Goal: Navigation & Orientation: Find specific page/section

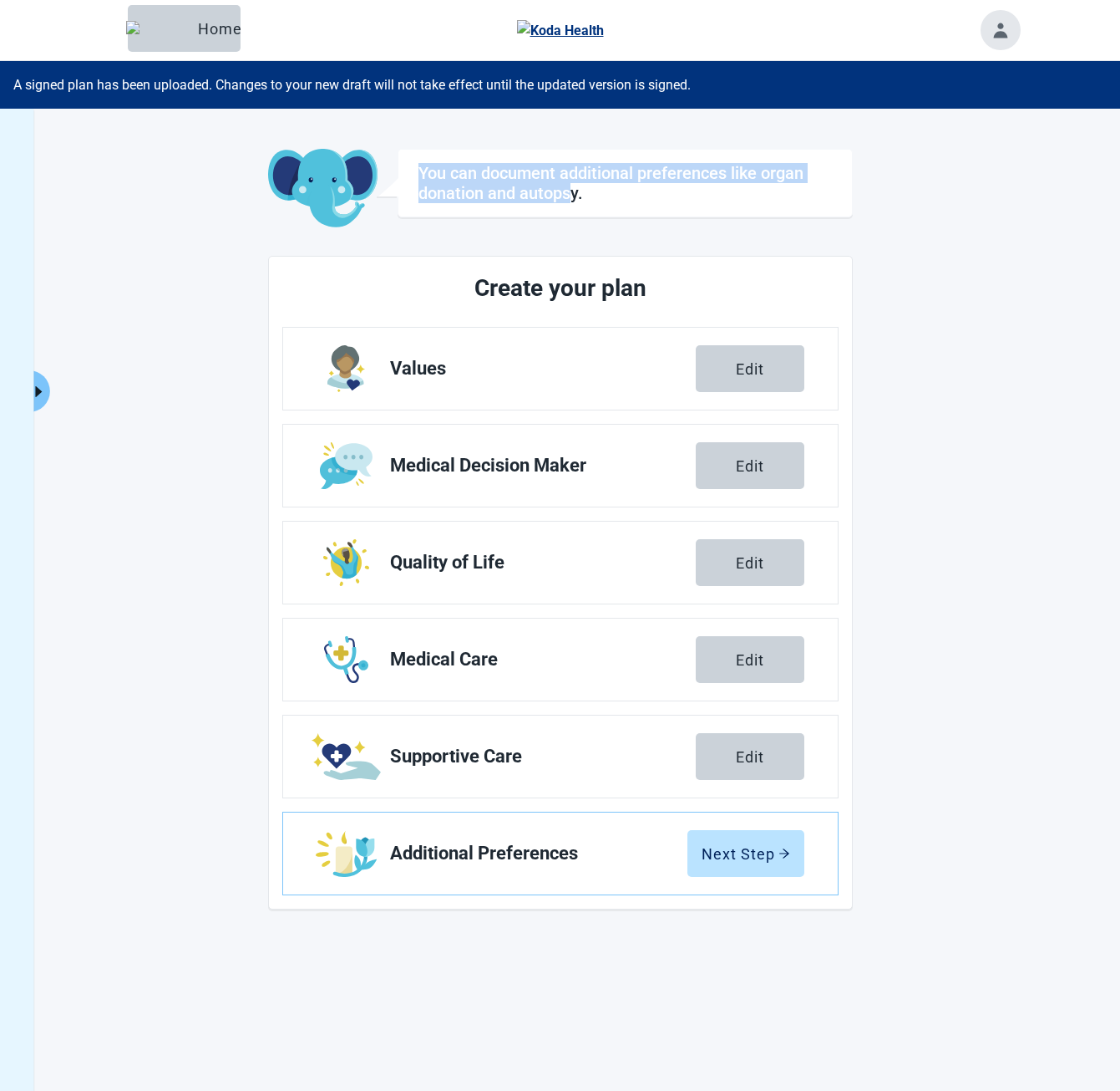
drag, startPoint x: 413, startPoint y: 168, endPoint x: 593, endPoint y: 207, distance: 184.2
click at [592, 207] on div "You can document additional preferences like organ donation and autopsy." at bounding box center [626, 183] width 455 height 68
click at [593, 207] on div "You can document additional preferences like organ donation and autopsy." at bounding box center [626, 183] width 455 height 68
drag, startPoint x: 594, startPoint y: 201, endPoint x: 444, endPoint y: 174, distance: 152.4
click at [444, 174] on h1 "You can document additional preferences like organ donation and autopsy." at bounding box center [625, 183] width 414 height 40
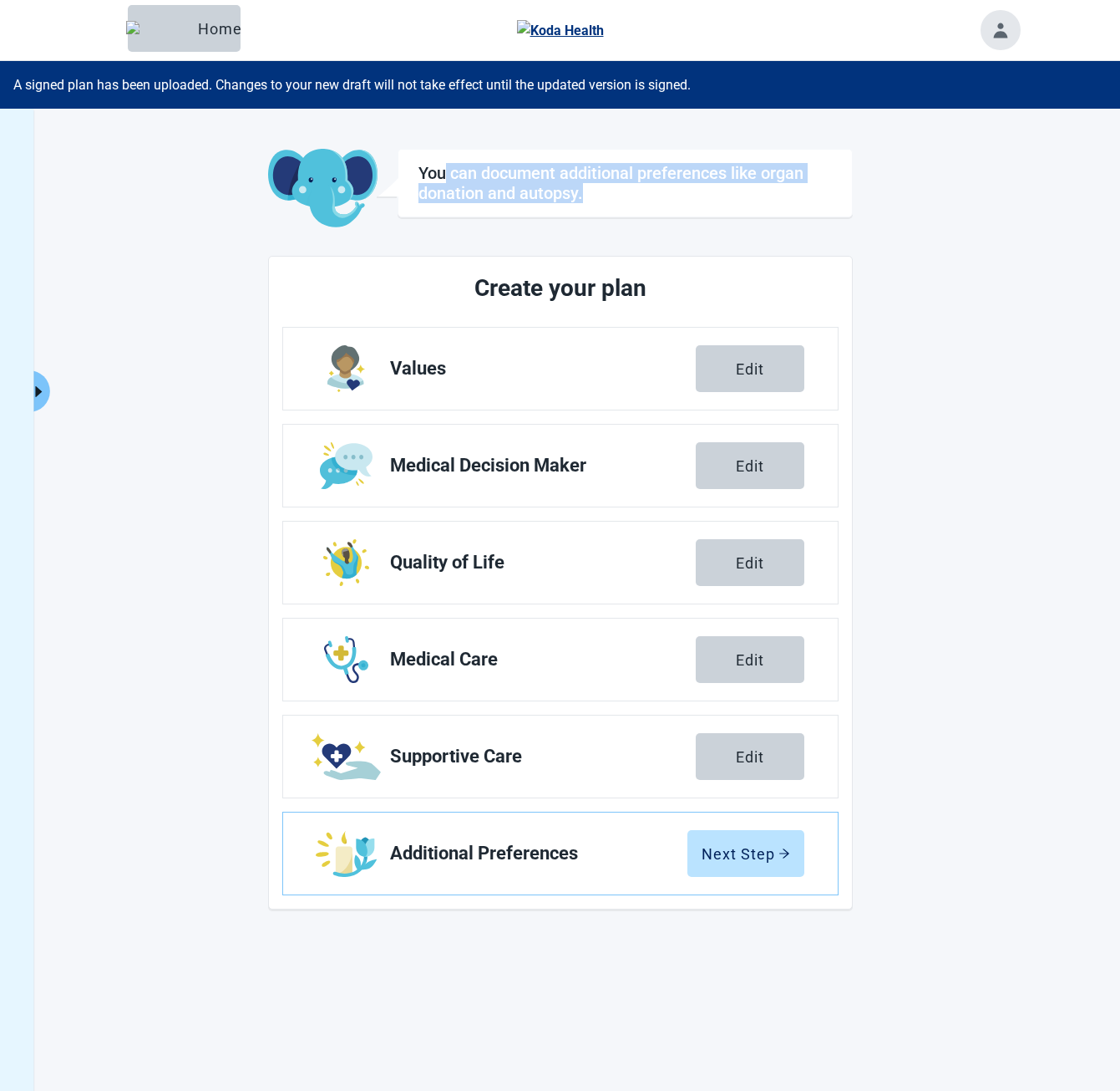
click at [443, 173] on h1 "You can document additional preferences like organ donation and autopsy." at bounding box center [625, 183] width 414 height 40
drag, startPoint x: 422, startPoint y: 168, endPoint x: 629, endPoint y: 199, distance: 209.3
click at [624, 199] on h1 "You can document additional preferences like organ donation and autopsy." at bounding box center [625, 183] width 414 height 40
click at [629, 199] on h1 "You can document additional preferences like organ donation and autopsy." at bounding box center [625, 183] width 414 height 40
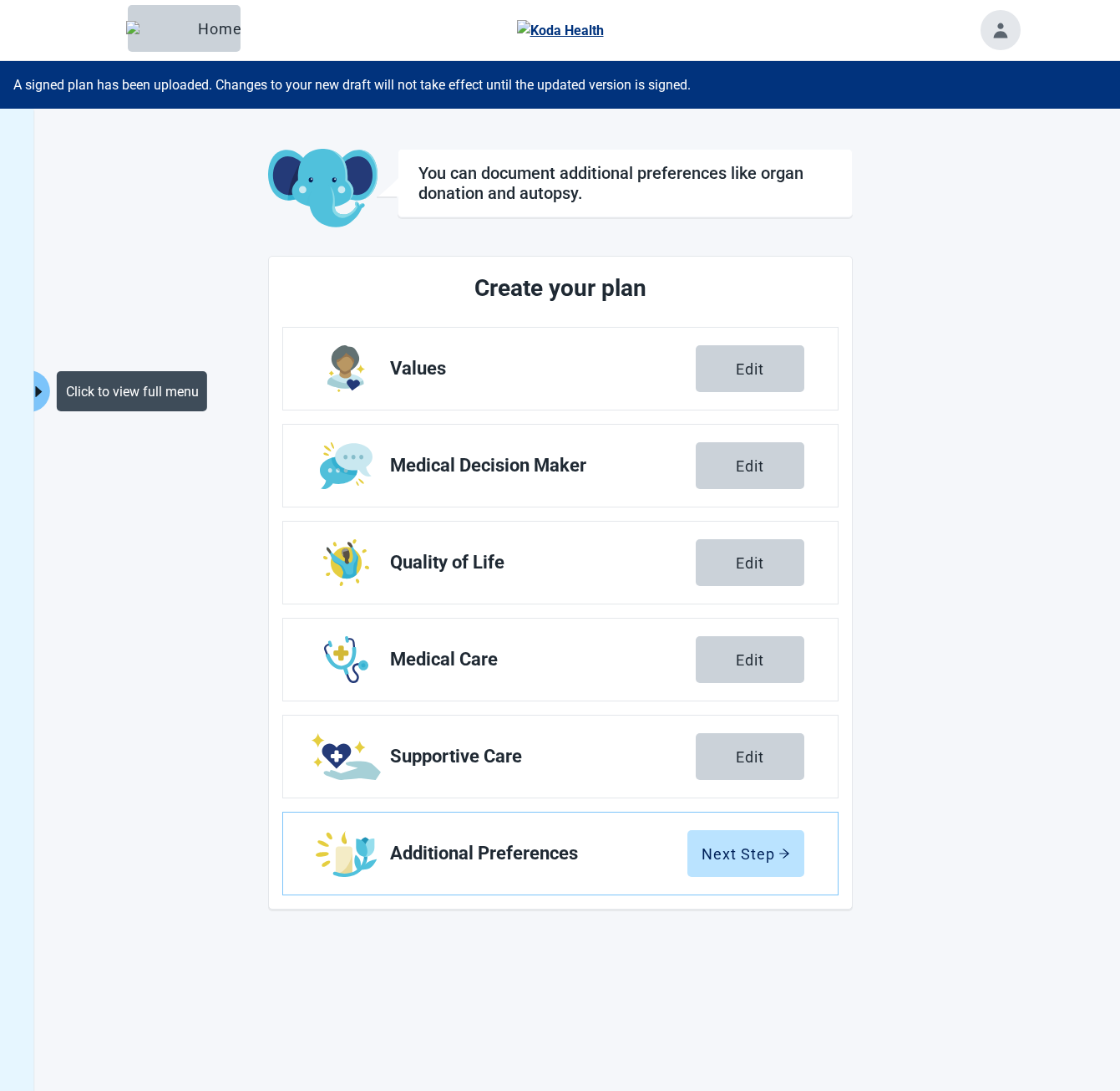
click at [40, 380] on button "Click to view full menu" at bounding box center [40, 391] width 21 height 42
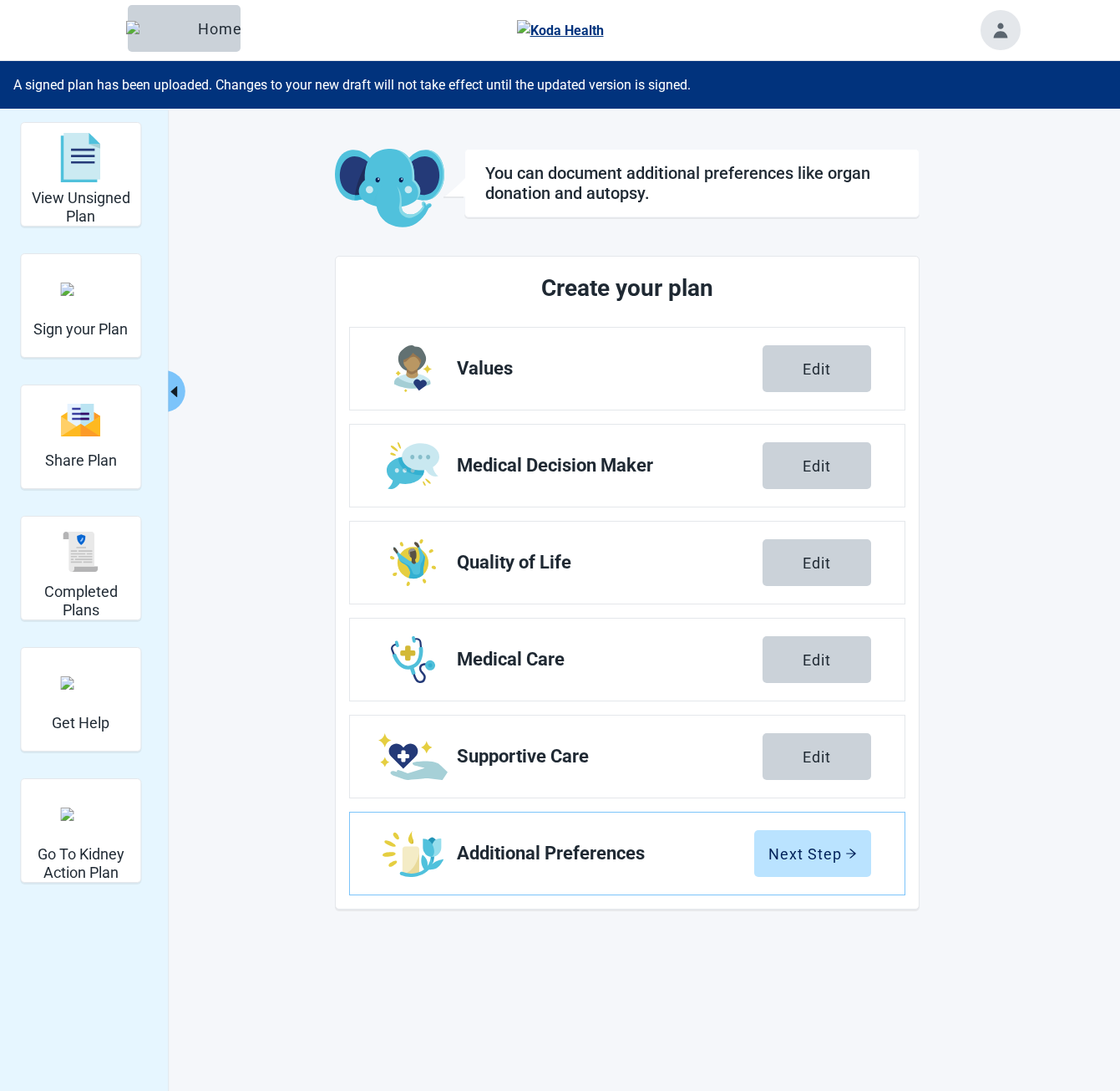
click at [175, 396] on icon "caret-left" at bounding box center [175, 392] width 16 height 16
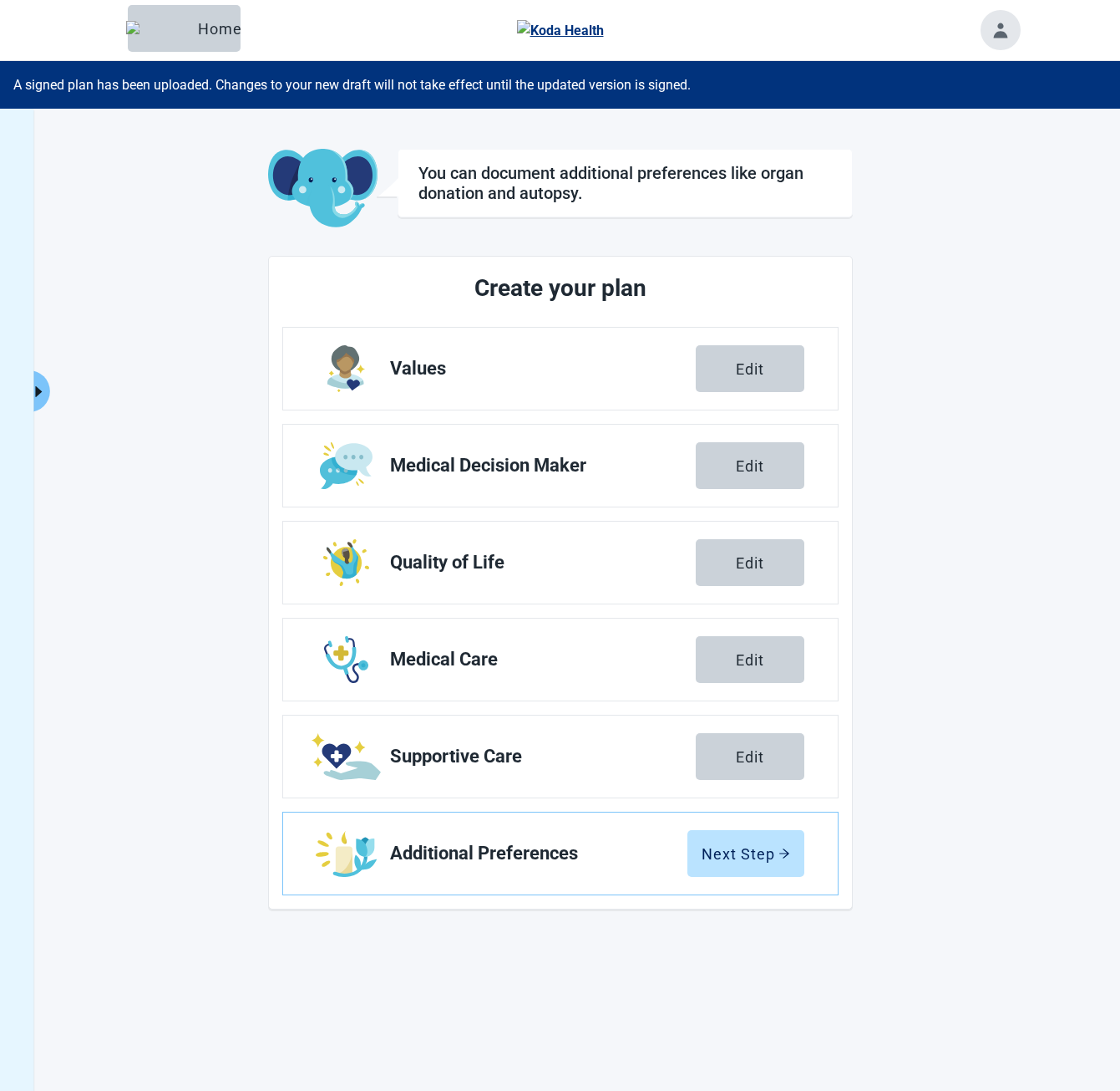
click at [41, 384] on icon "caret-right" at bounding box center [39, 392] width 16 height 16
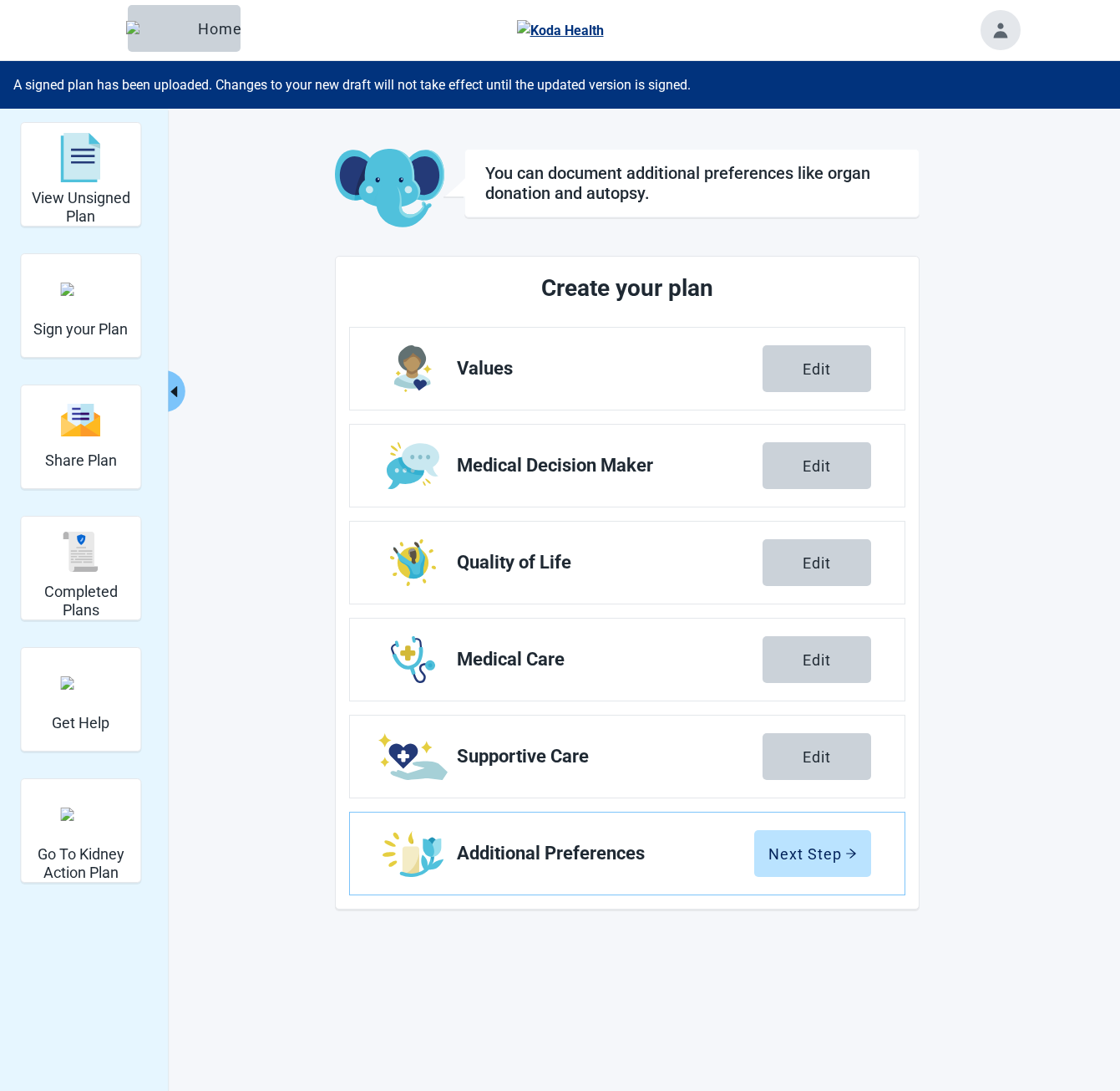
click at [176, 395] on icon "caret-left" at bounding box center [175, 392] width 7 height 11
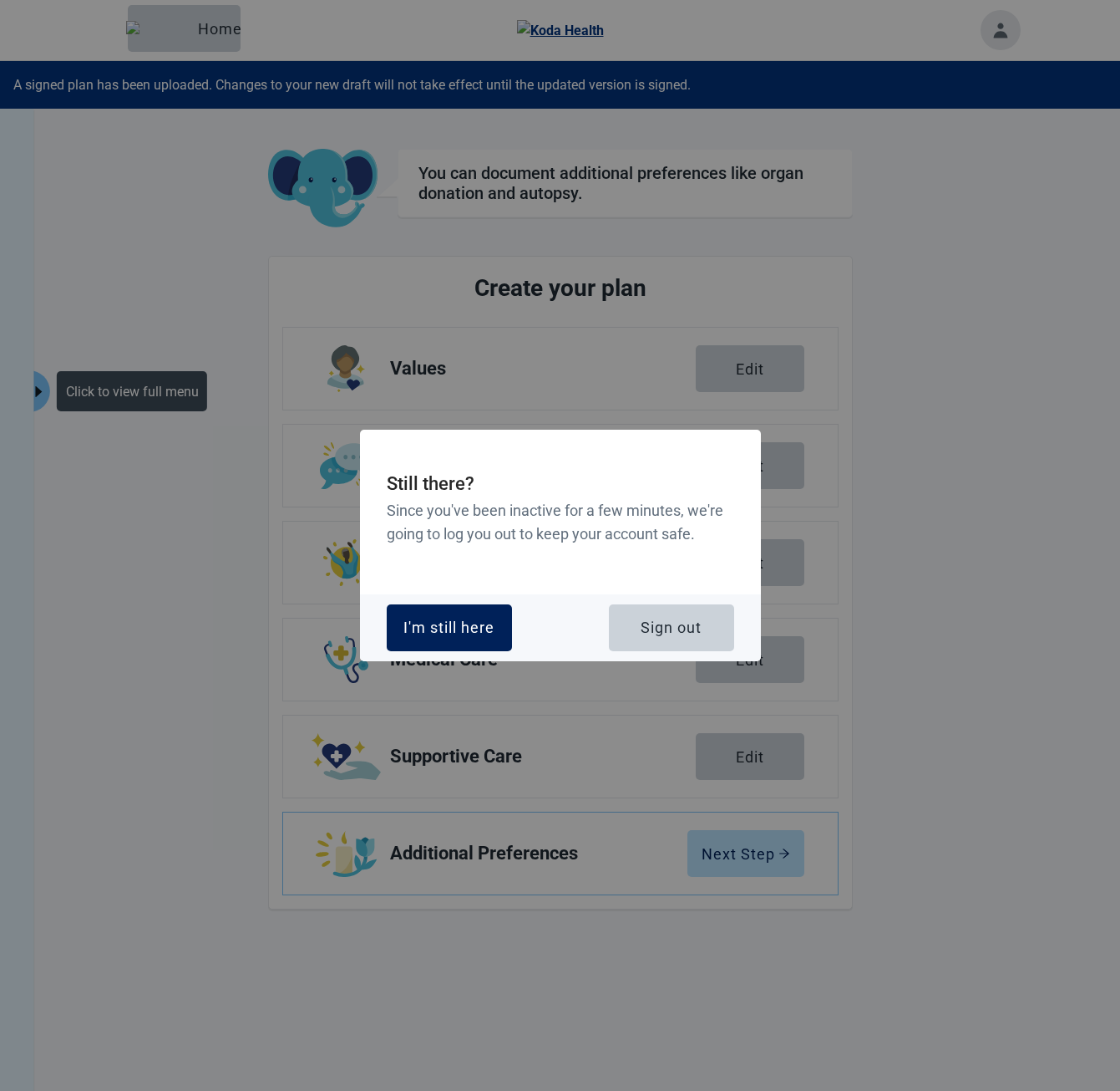
click at [453, 627] on div "I'm still here" at bounding box center [448, 627] width 91 height 17
click at [424, 628] on div "I'm still here" at bounding box center [448, 627] width 91 height 17
